Goal: Task Accomplishment & Management: Manage account settings

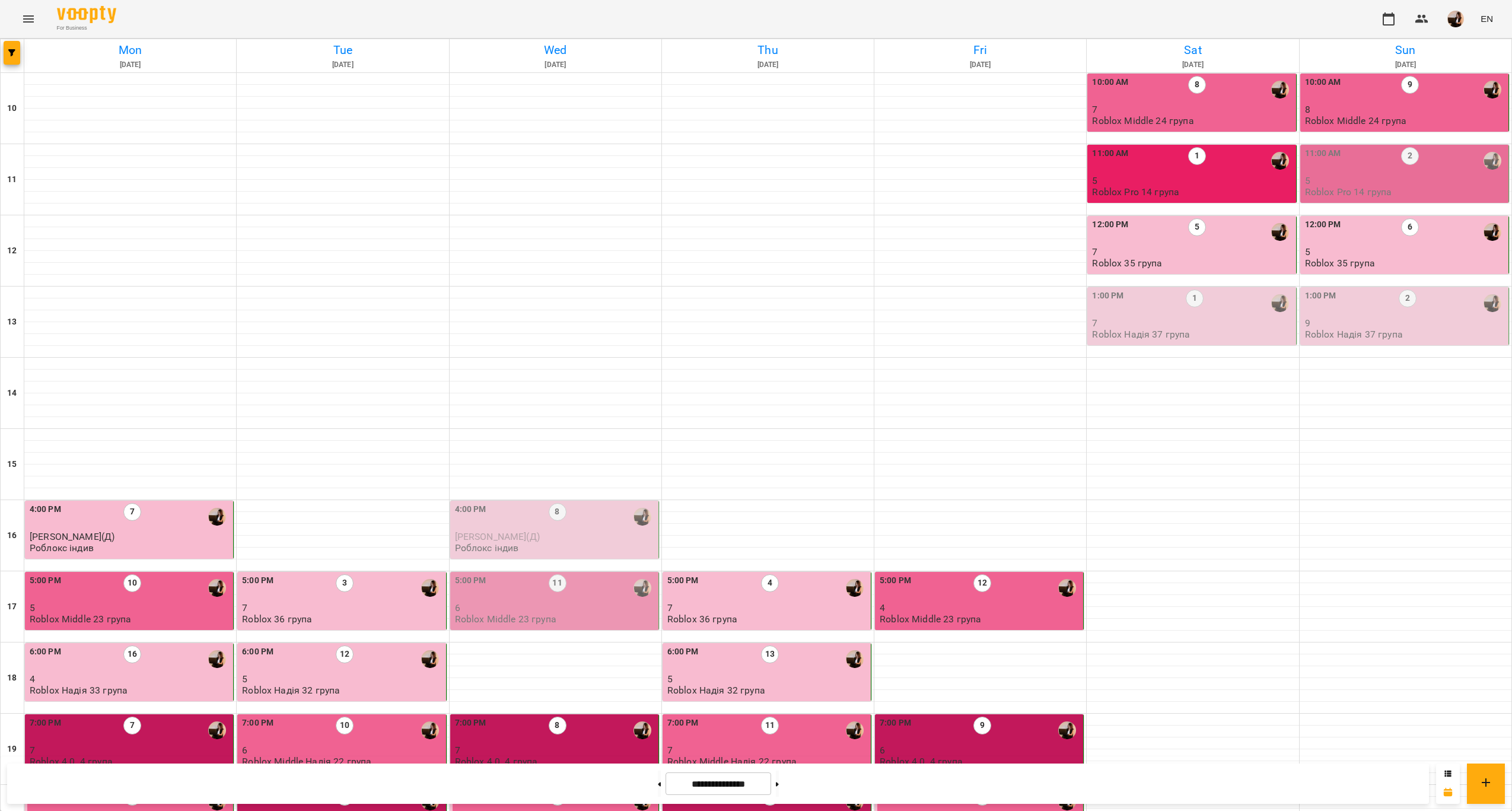
click at [1217, 332] on div "1:00 PM 1 7 Roblox Надія 37 група" at bounding box center [1192, 314] width 201 height 50
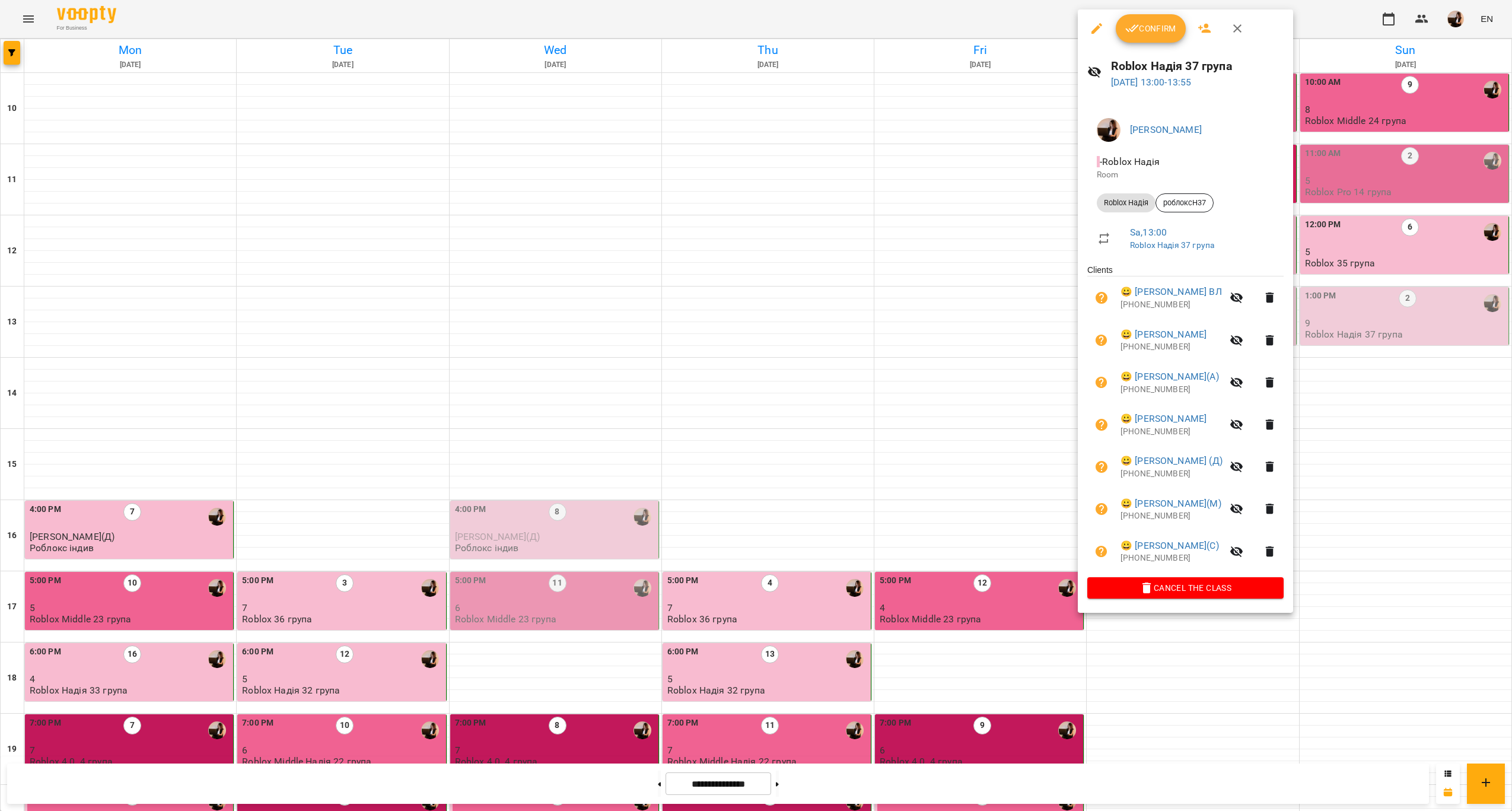
click at [1153, 42] on button "Confirm" at bounding box center [1150, 28] width 70 height 28
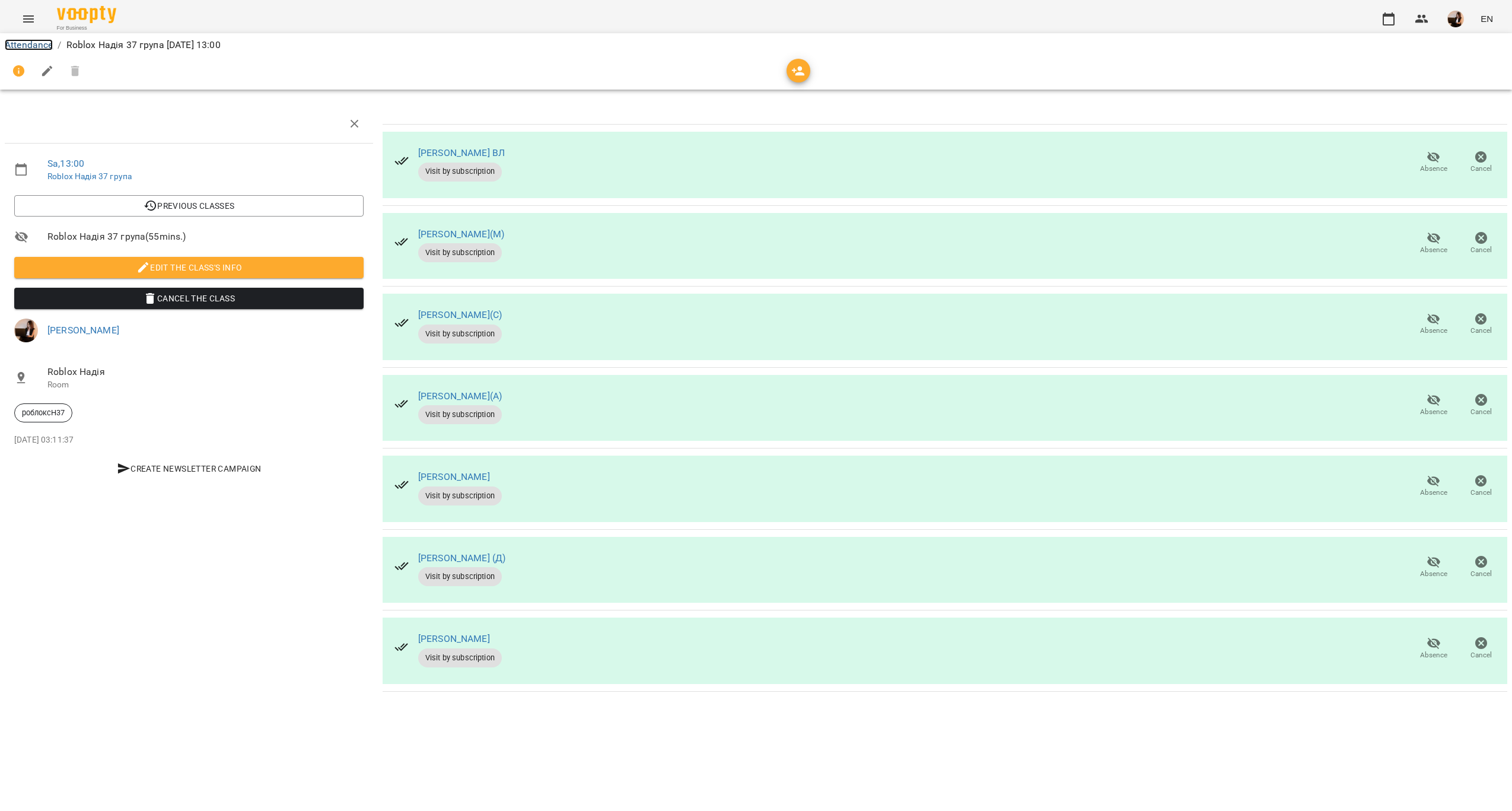
drag, startPoint x: 33, startPoint y: 45, endPoint x: 45, endPoint y: 47, distance: 12.2
click at [33, 45] on link "Attendance" at bounding box center [28, 45] width 48 height 11
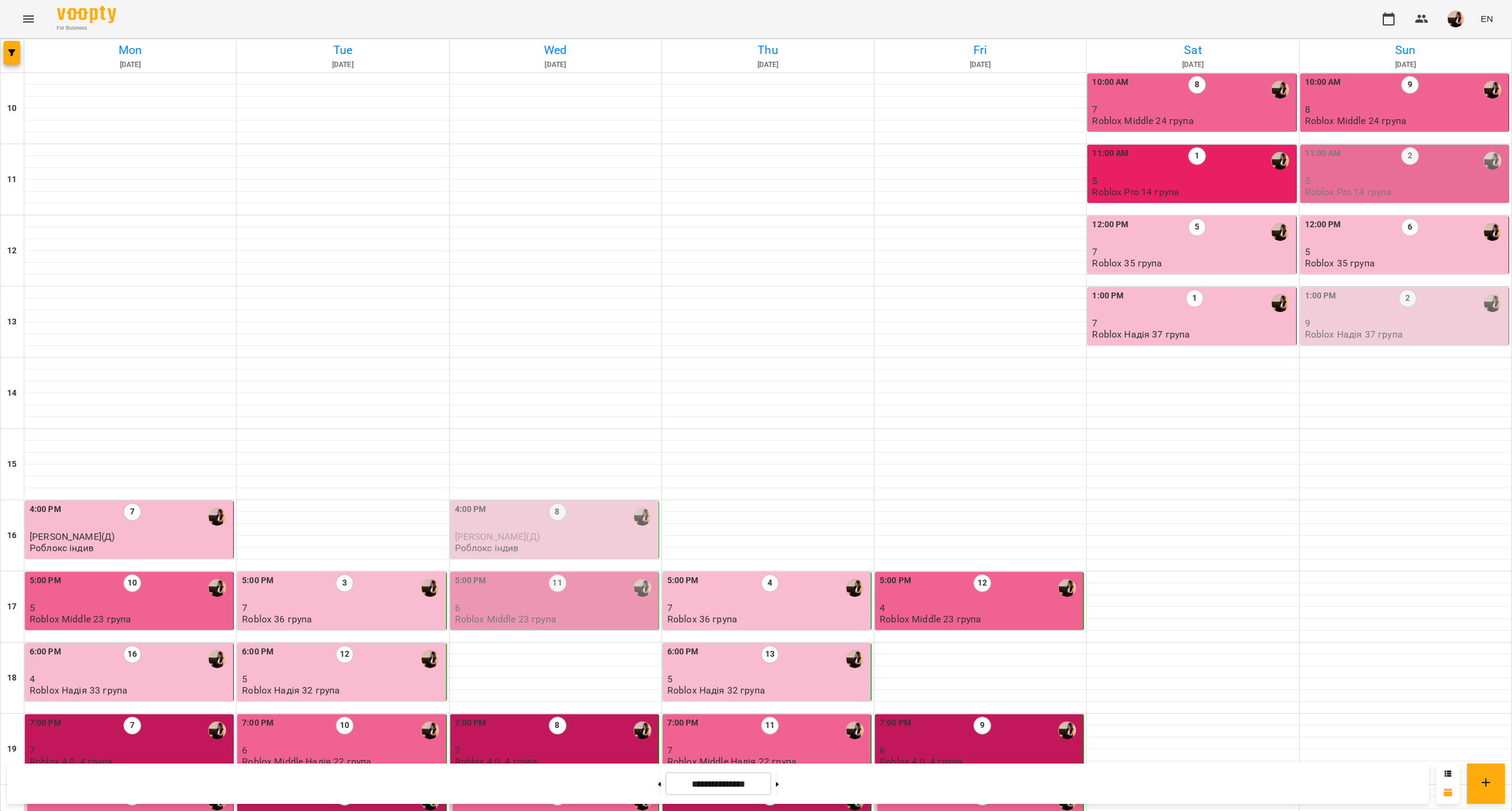
click at [1365, 319] on p "9" at bounding box center [1405, 323] width 201 height 10
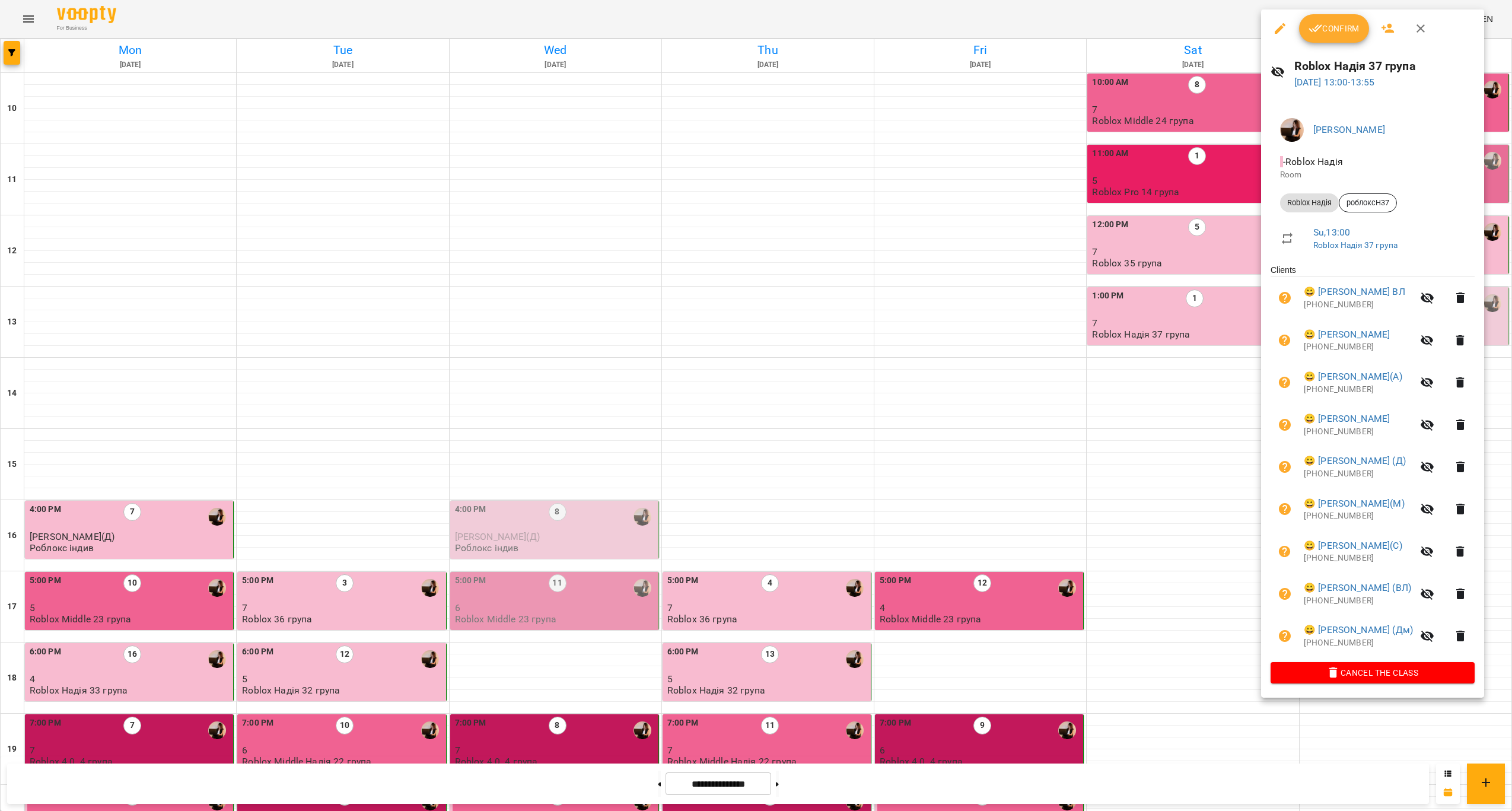
click at [1353, 39] on button "Confirm" at bounding box center [1333, 28] width 70 height 28
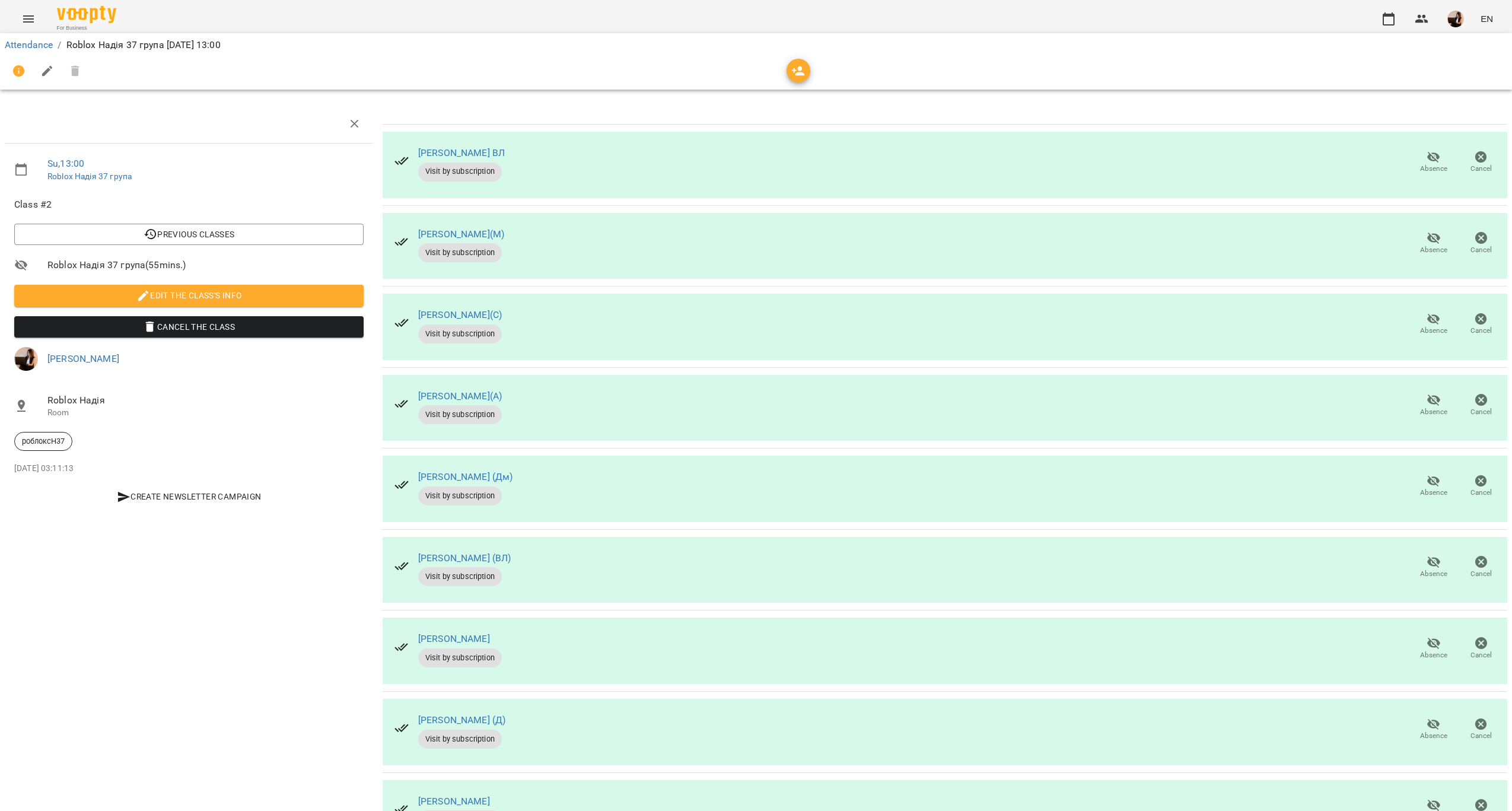
click at [3, 50] on div "Attendance / Roblox Надія 37 група Sun, 14 Sep 2025 13:00" at bounding box center [756, 45] width 1507 height 19
click at [13, 38] on li "Attendance" at bounding box center [28, 45] width 48 height 15
click at [27, 38] on li "Attendance" at bounding box center [28, 45] width 48 height 15
click at [16, 48] on link "Attendance" at bounding box center [28, 45] width 48 height 11
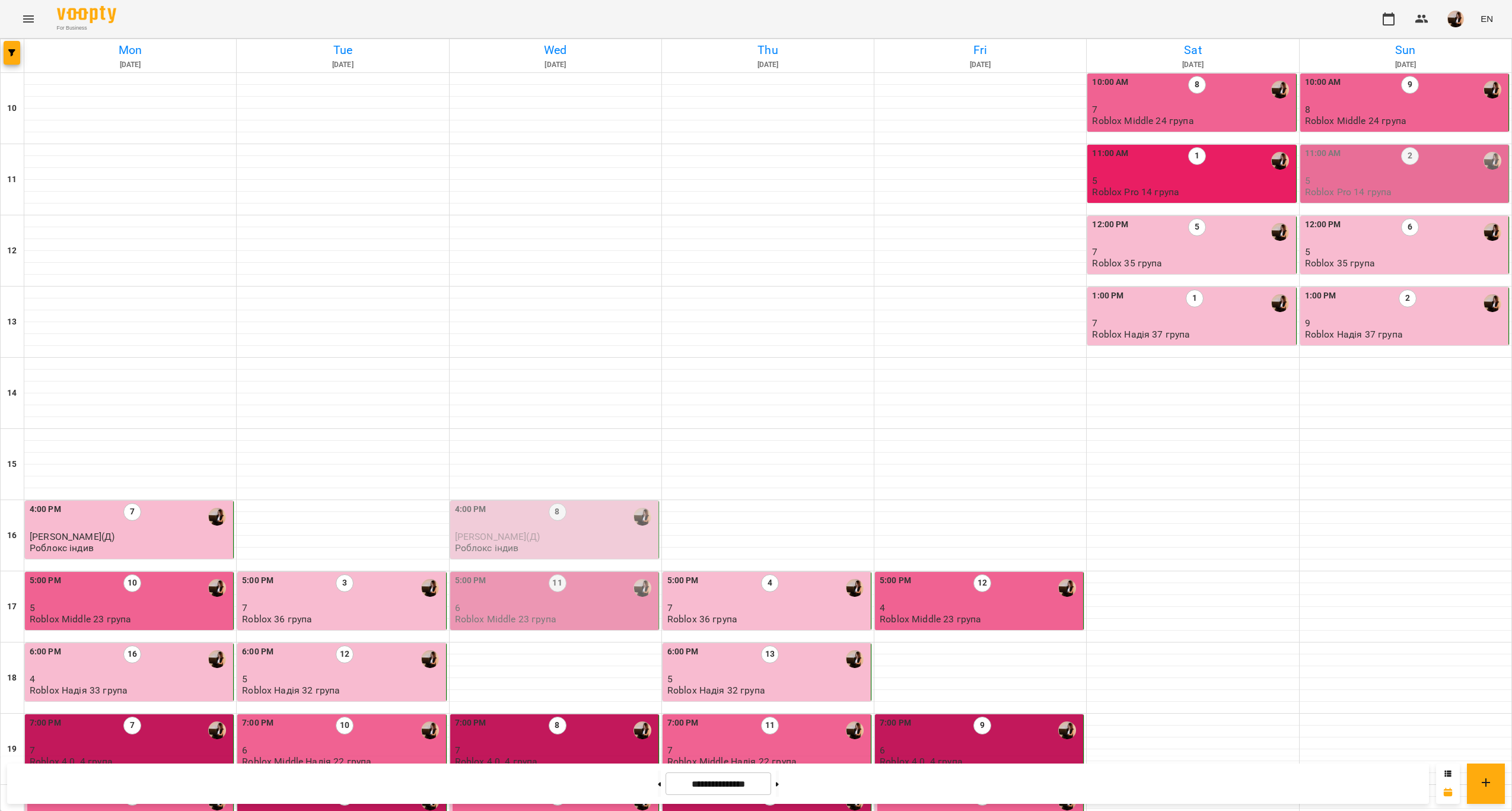
click at [1411, 167] on div "11:00 AM 2" at bounding box center [1405, 161] width 201 height 27
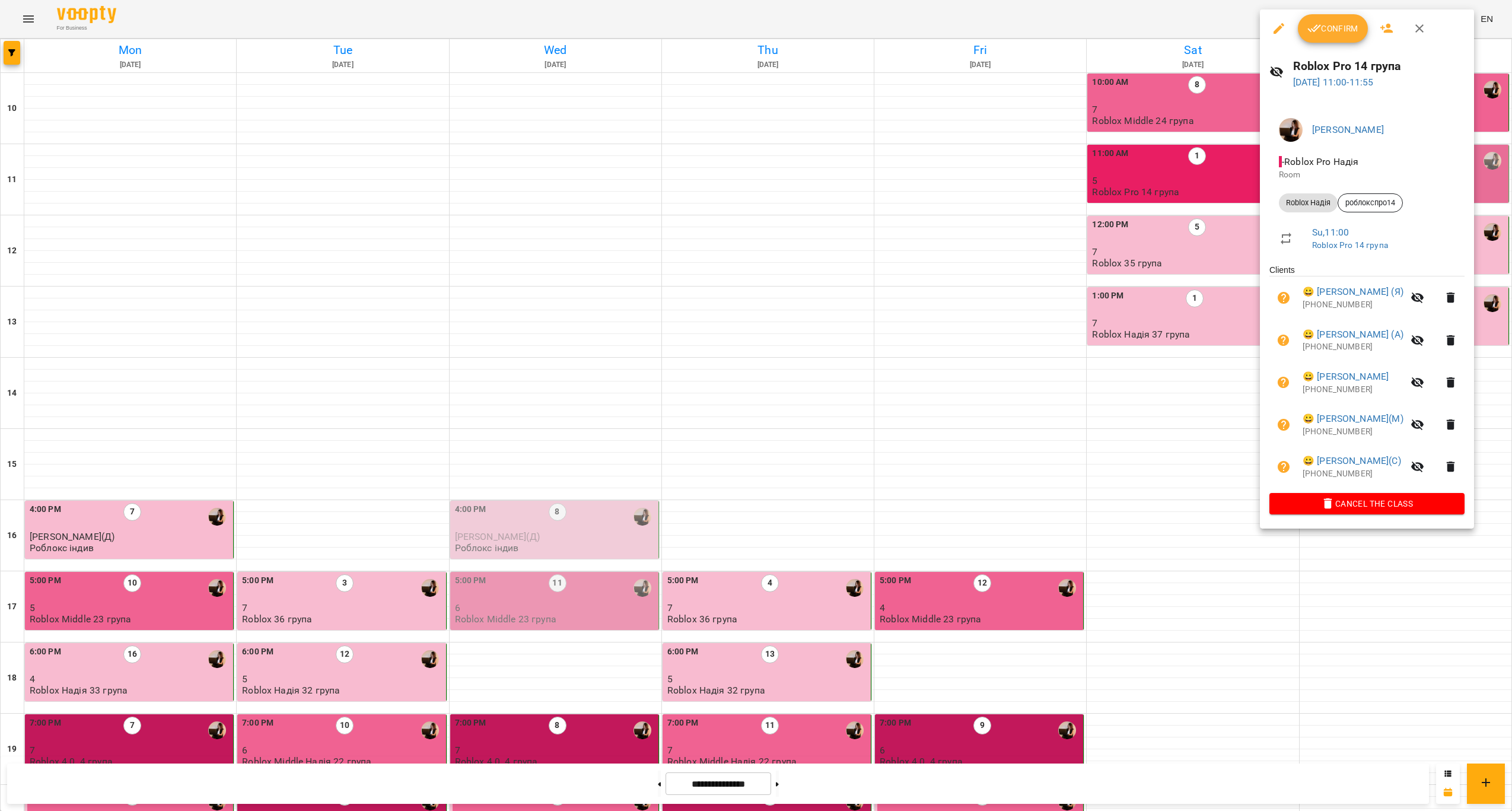
click at [1352, 33] on span "Confirm" at bounding box center [1333, 28] width 51 height 15
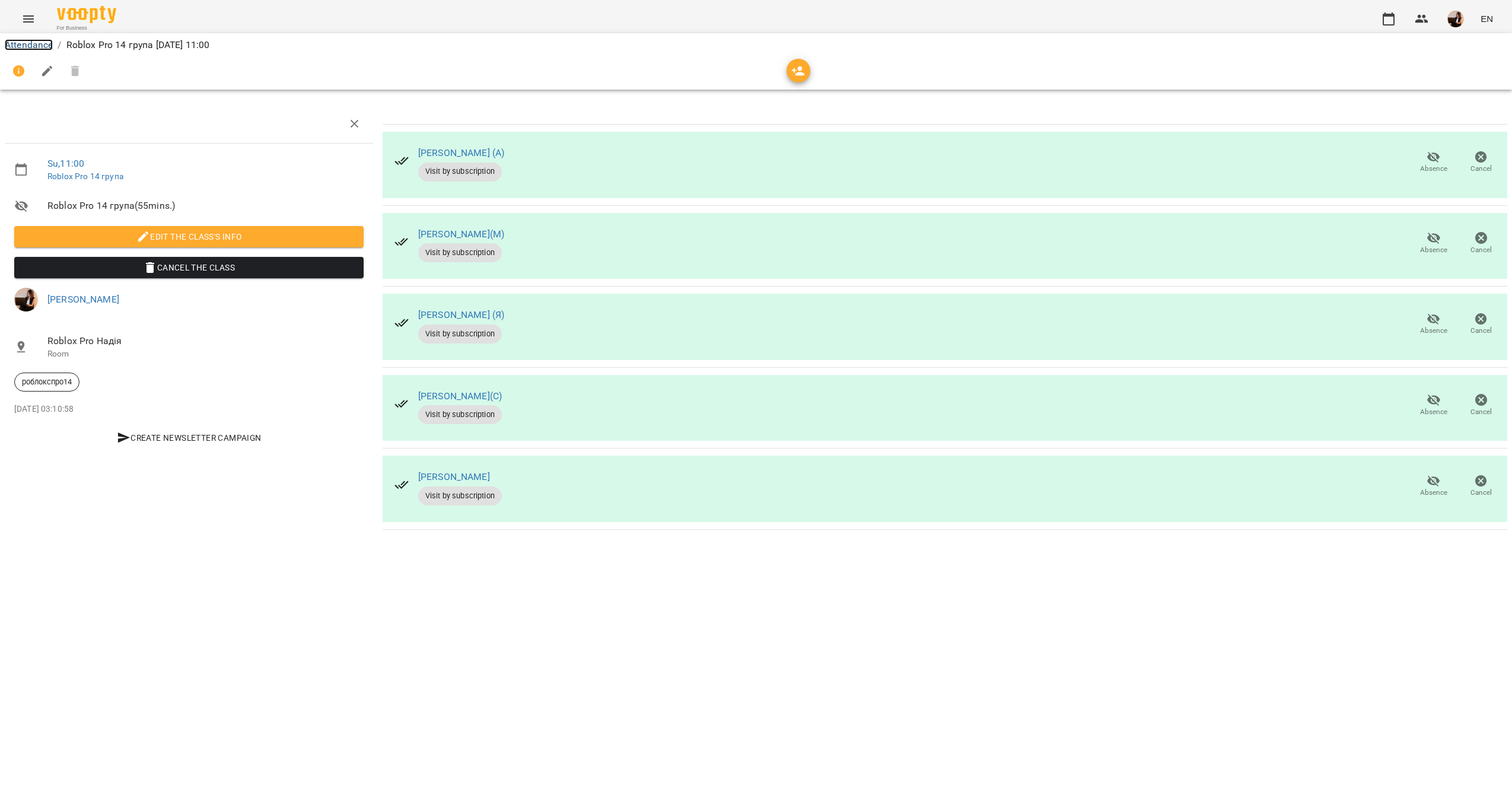
click at [21, 39] on link "Attendance" at bounding box center [28, 45] width 48 height 11
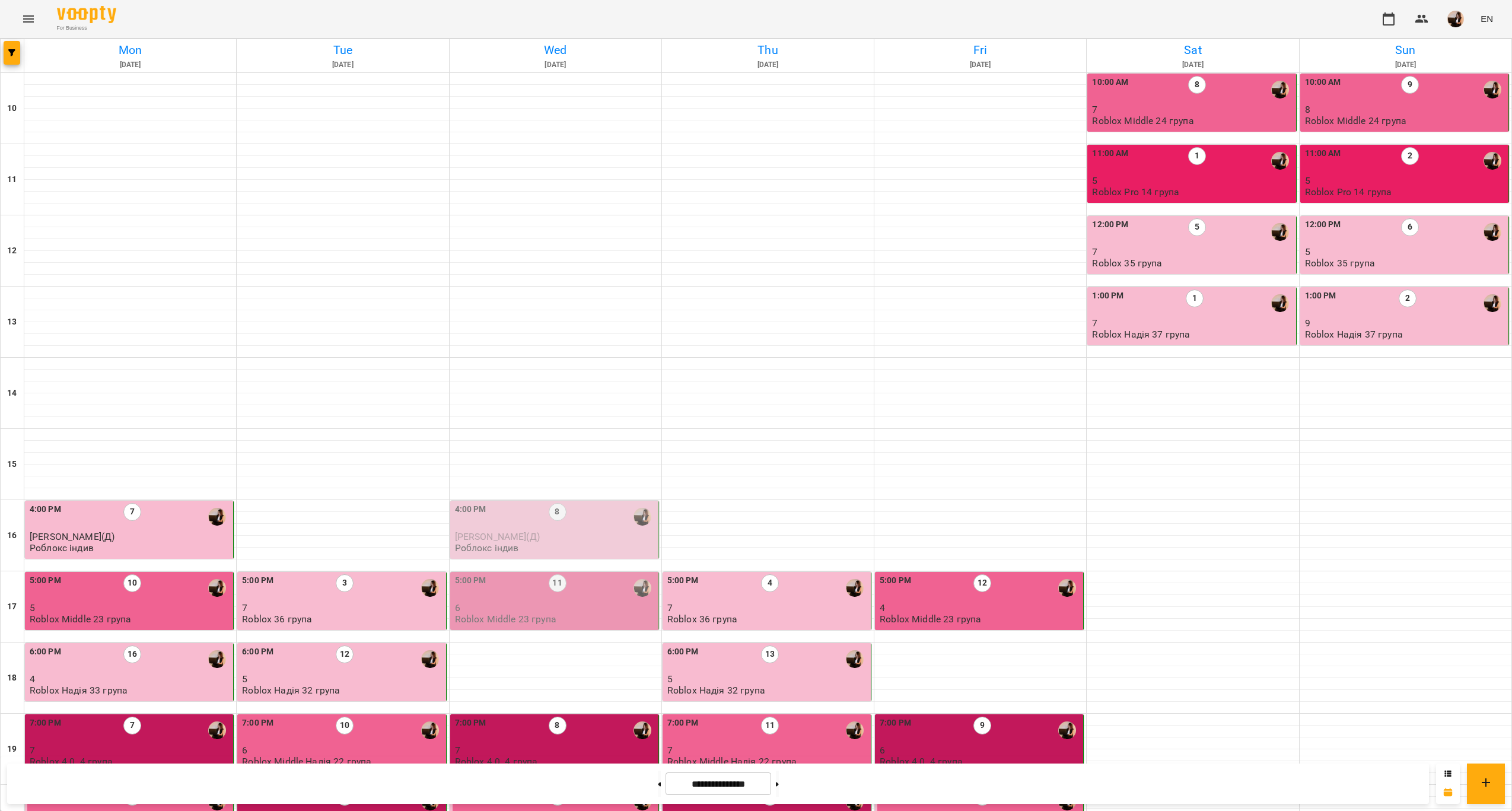
click at [1368, 157] on div "11:00 AM 2" at bounding box center [1405, 161] width 201 height 27
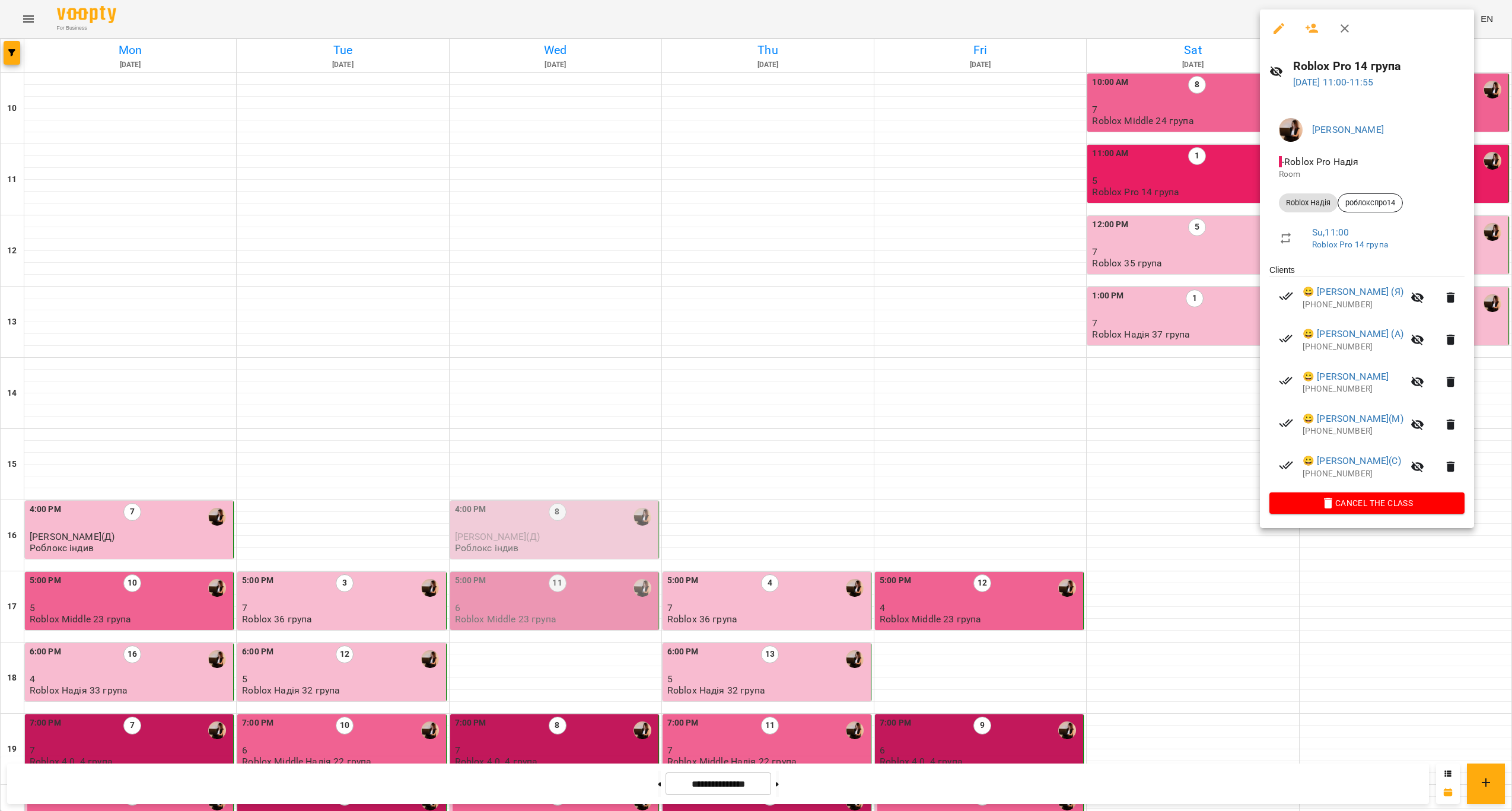
click at [1152, 303] on div at bounding box center [756, 406] width 1512 height 811
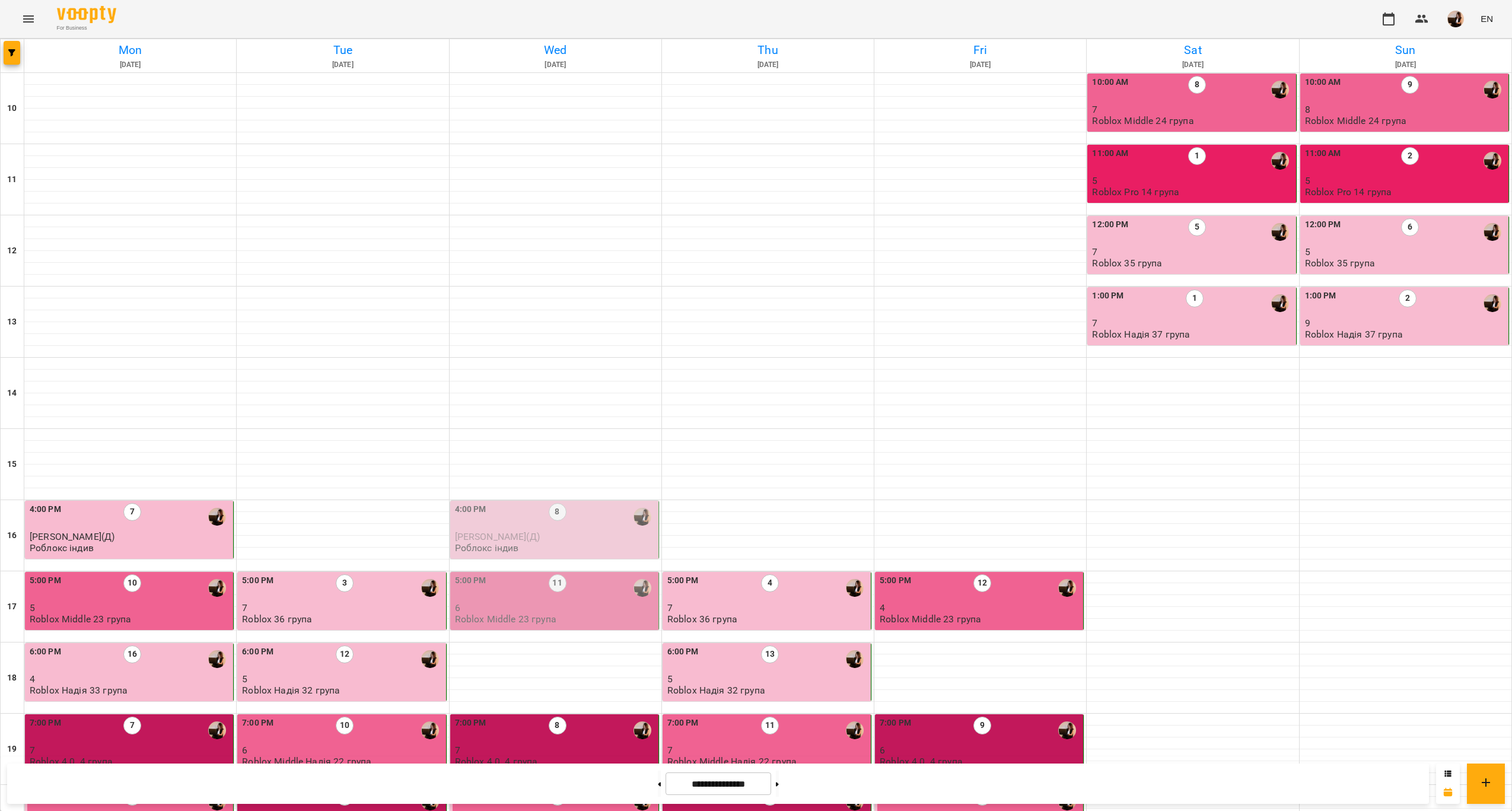
scroll to position [241, 0]
click at [778, 782] on icon at bounding box center [776, 784] width 3 height 5
type input "**********"
